Goal: Find specific page/section: Find specific page/section

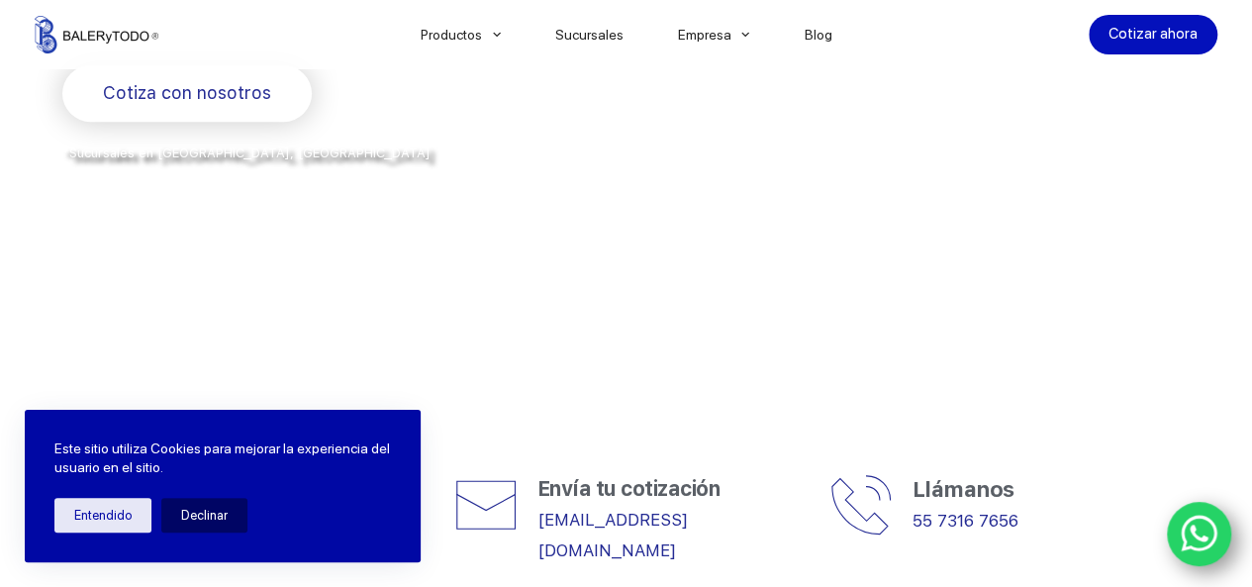
scroll to position [513, 0]
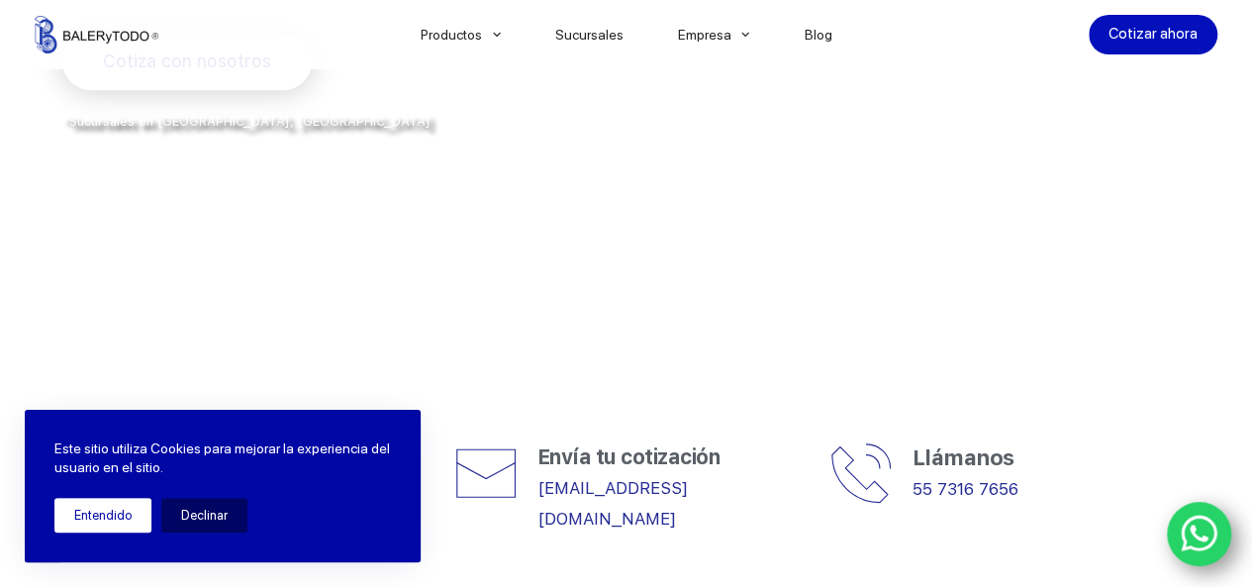
click at [83, 520] on button "Entendido" at bounding box center [102, 515] width 97 height 35
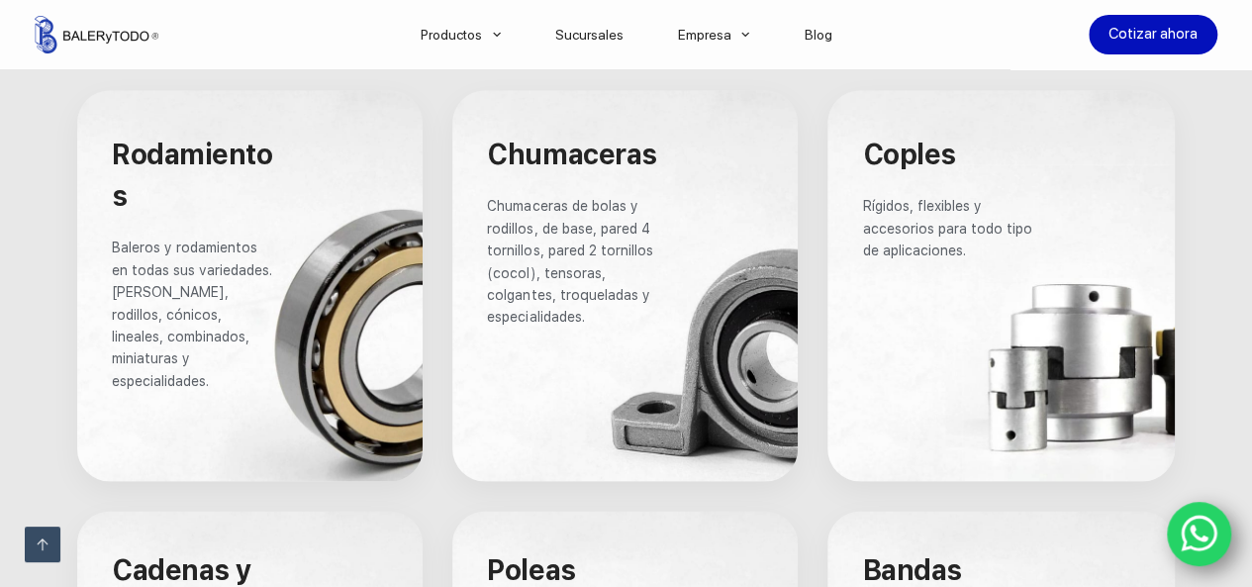
scroll to position [710, 0]
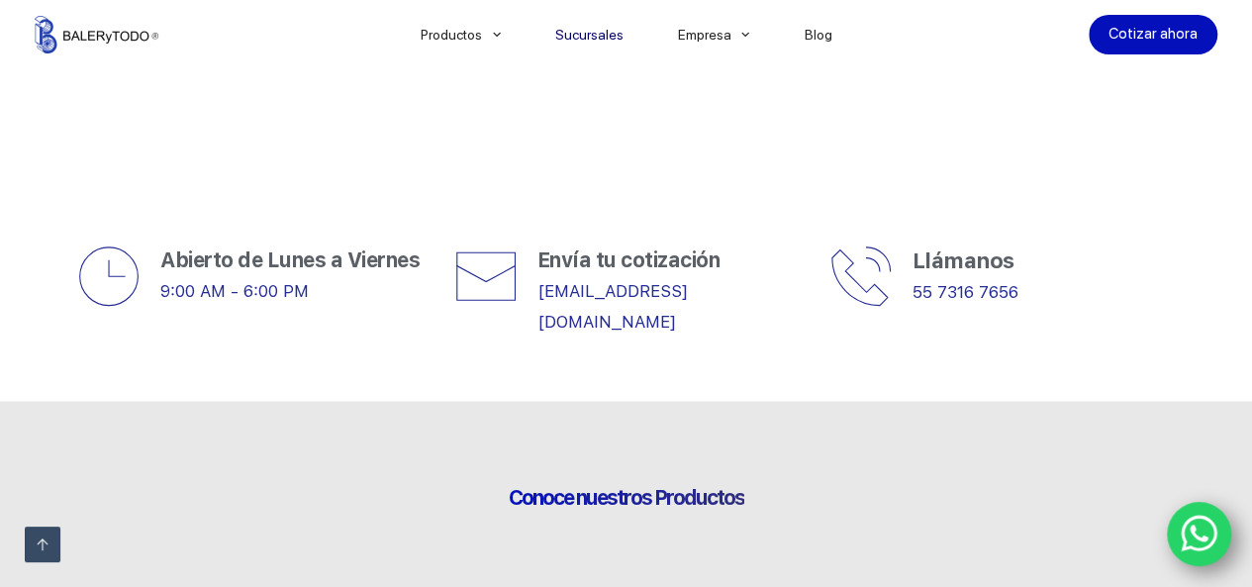
click at [641, 33] on li "Sucursales" at bounding box center [589, 34] width 123 height 69
click at [606, 35] on link "Sucursales" at bounding box center [589, 35] width 123 height 0
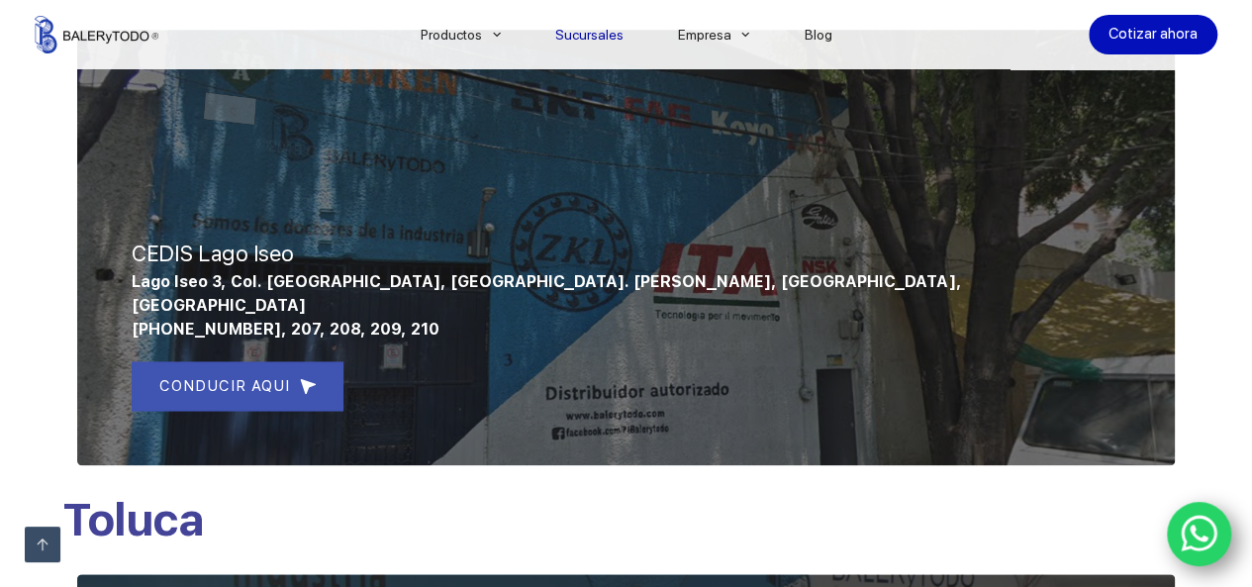
scroll to position [513, 0]
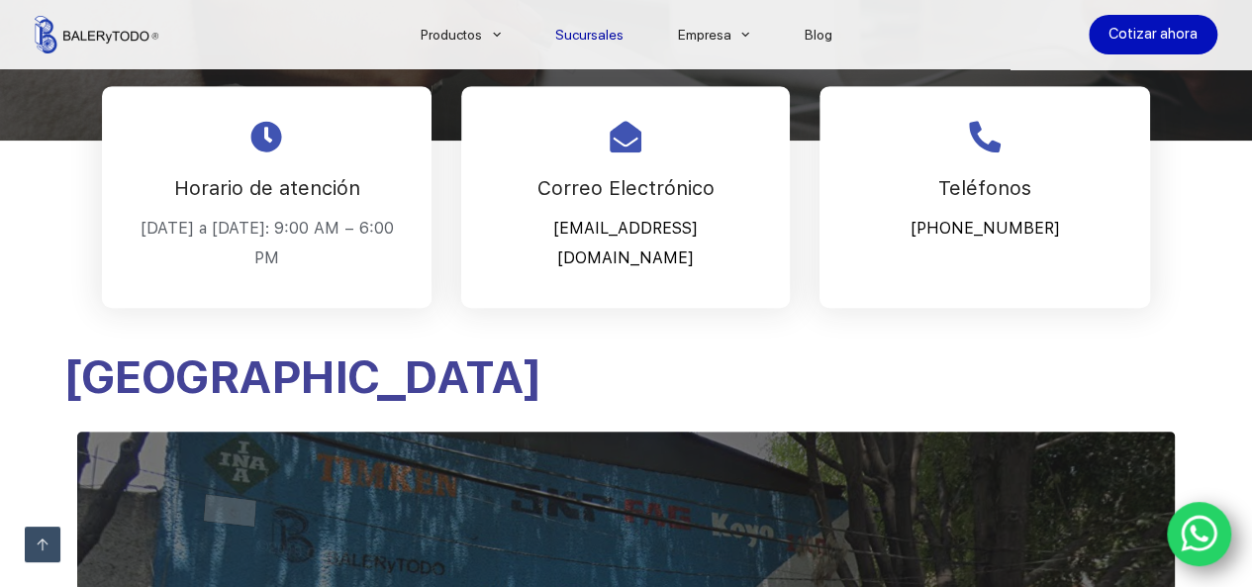
click at [1196, 537] on icon "WhatsApp" at bounding box center [1199, 534] width 37 height 37
